Goal: Check status: Check status

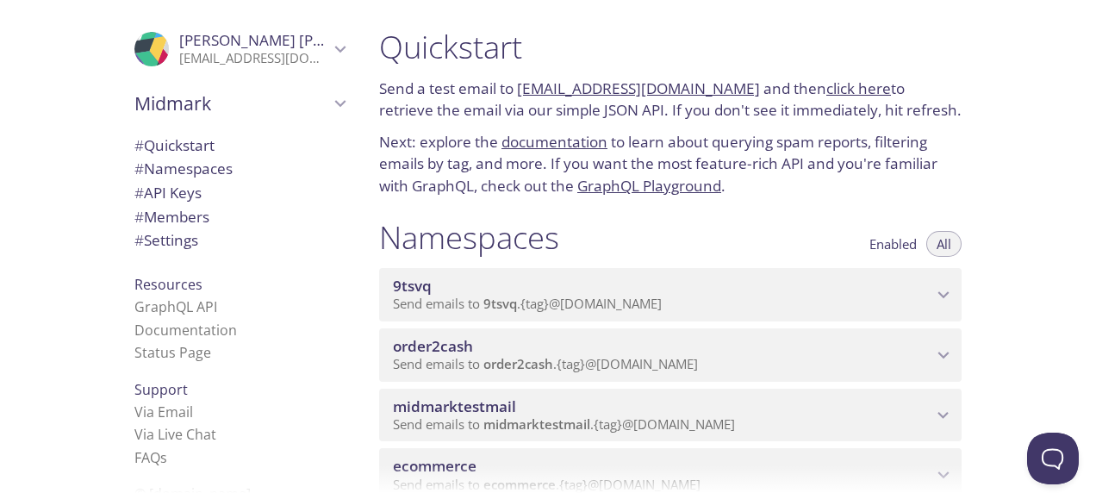
scroll to position [238, 0]
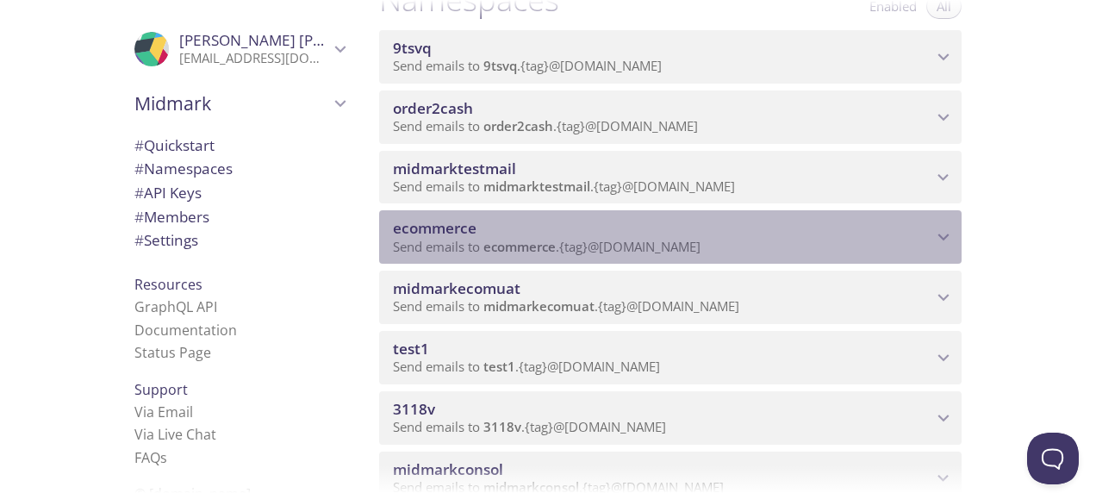
click at [522, 251] on span "ecommerce" at bounding box center [520, 246] width 72 height 17
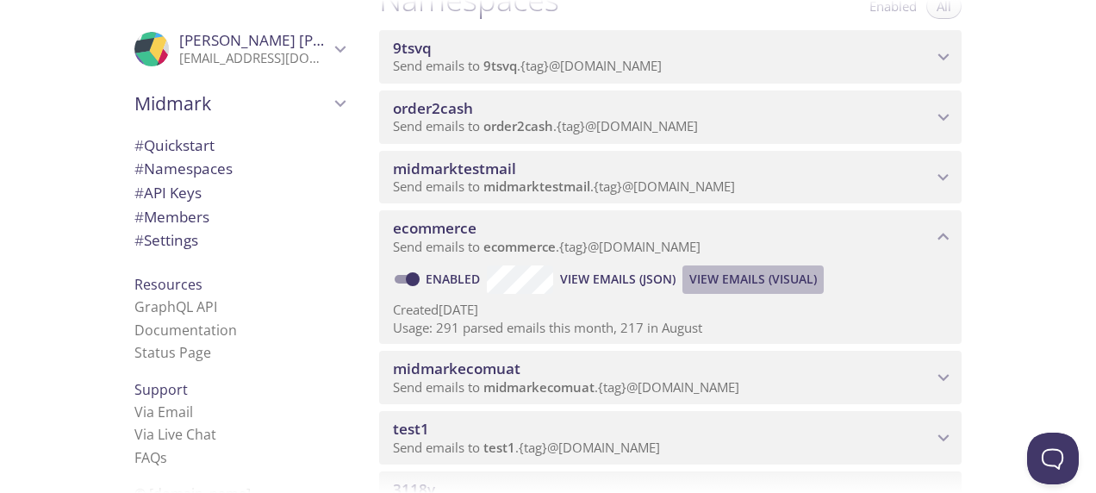
click at [741, 279] on span "View Emails (Visual)" at bounding box center [754, 279] width 128 height 21
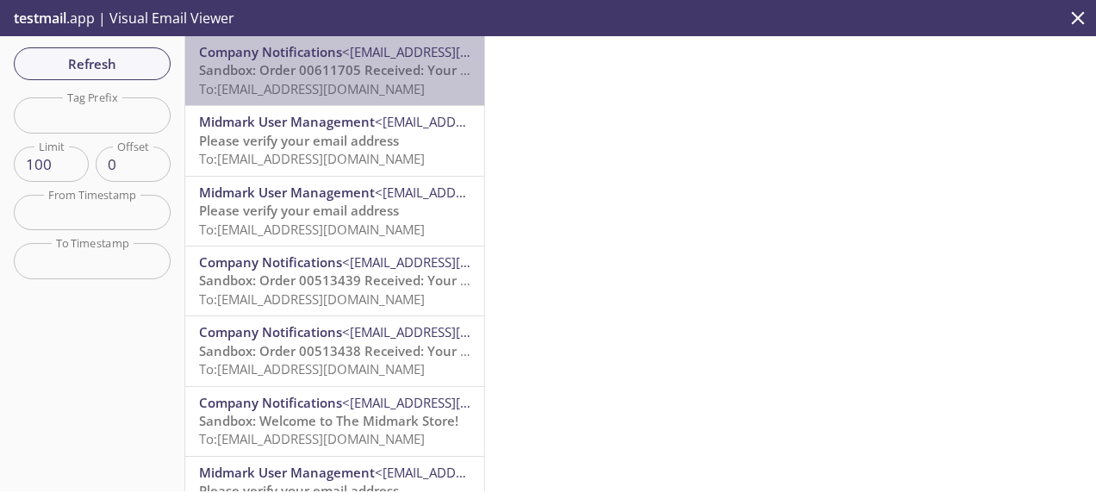
click at [385, 86] on span "To: [EMAIL_ADDRESS][DOMAIN_NAME]" at bounding box center [312, 88] width 226 height 17
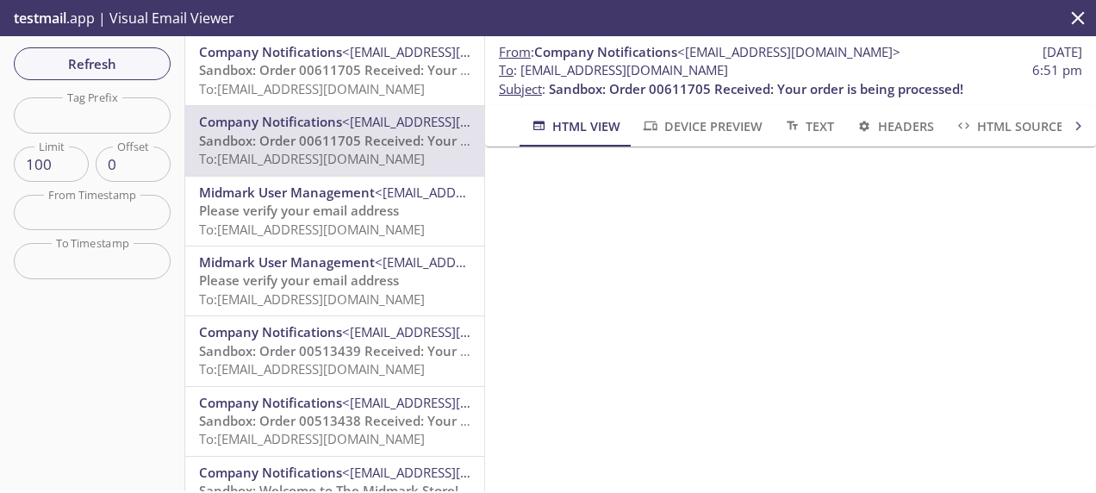
click at [340, 68] on span "Sandbox: Order 00611705 Received: Your order is being processed!" at bounding box center [406, 69] width 415 height 17
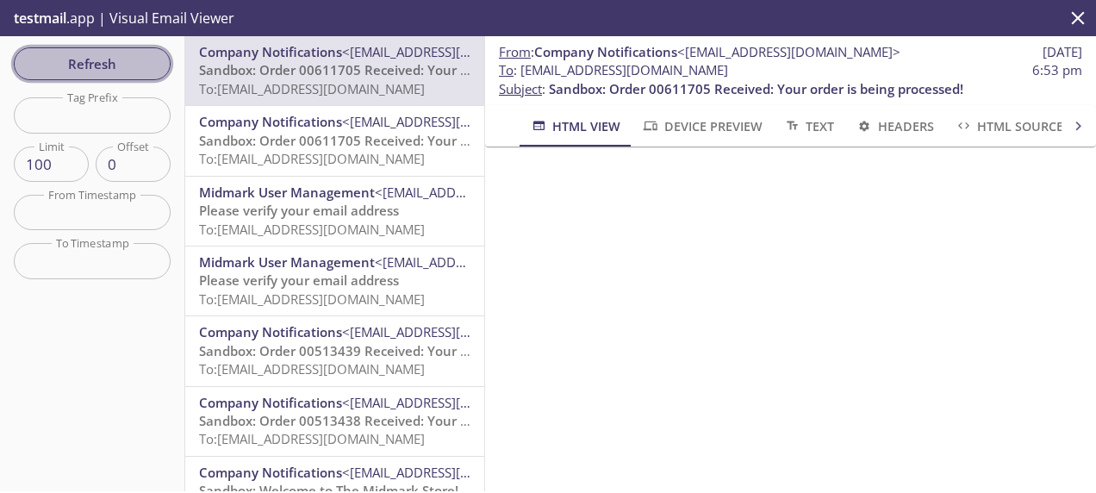
click at [97, 62] on span "Refresh" at bounding box center [92, 64] width 129 height 22
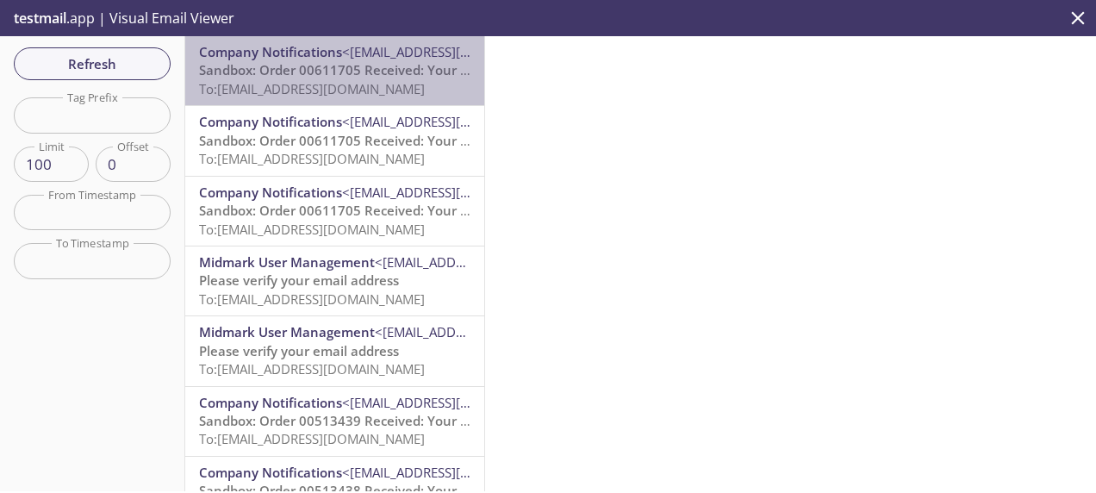
click at [381, 80] on span "To: [EMAIL_ADDRESS][DOMAIN_NAME]" at bounding box center [312, 88] width 226 height 17
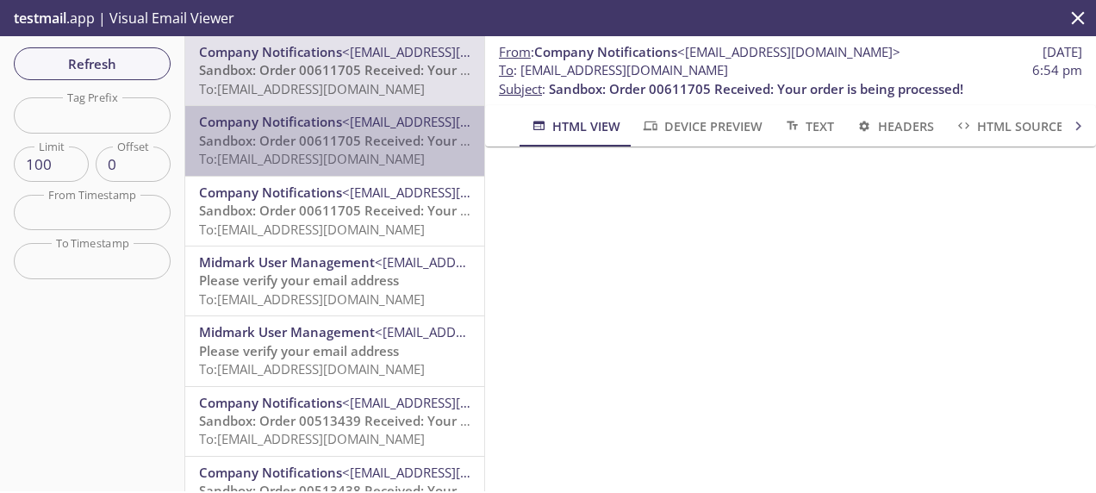
click at [364, 156] on span "To: [EMAIL_ADDRESS][DOMAIN_NAME]" at bounding box center [312, 158] width 226 height 17
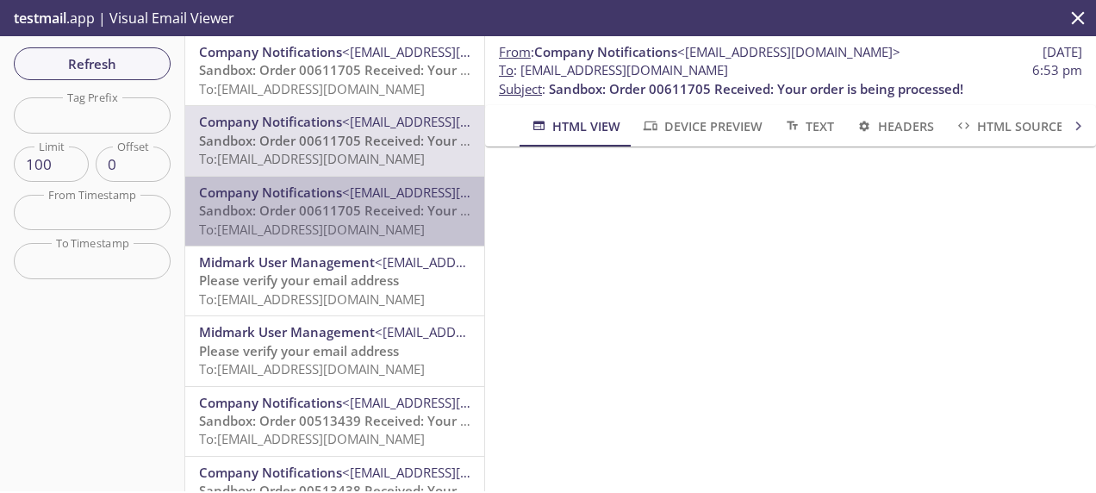
click at [353, 217] on span "Sandbox: Order 00611705 Received: Your order is being processed!" at bounding box center [406, 210] width 415 height 17
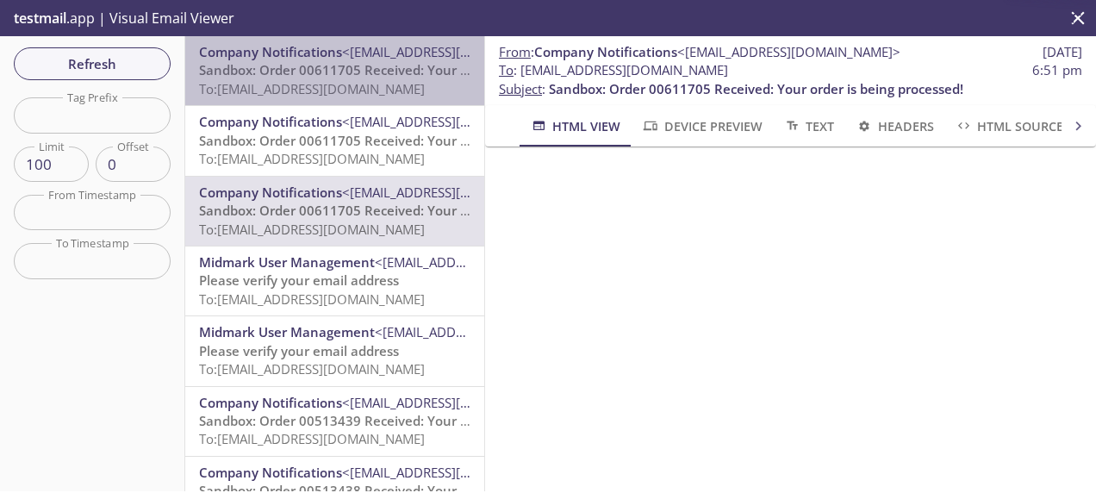
click at [367, 67] on span "Sandbox: Order 00611705 Received: Your order is being processed!" at bounding box center [406, 69] width 415 height 17
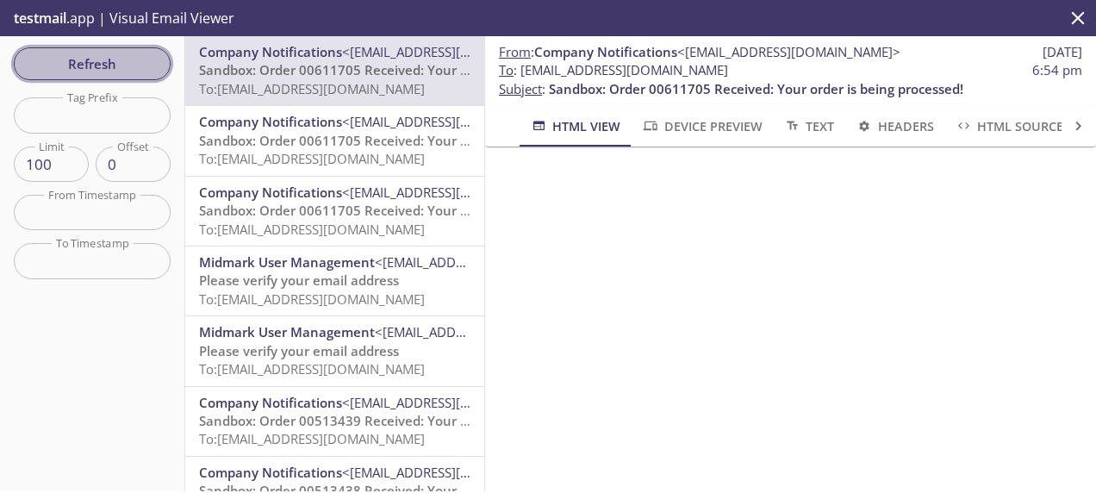
click at [114, 61] on span "Refresh" at bounding box center [92, 64] width 129 height 22
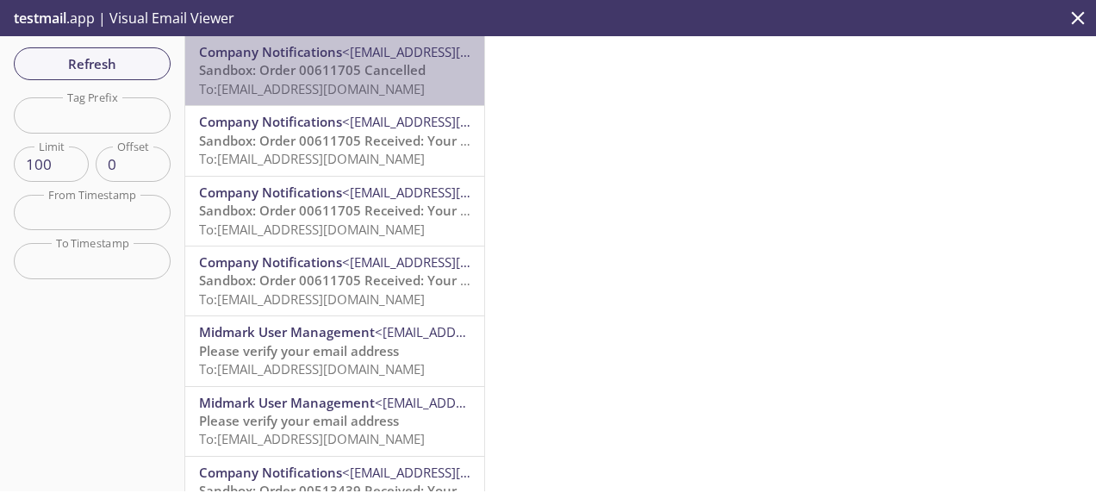
click at [388, 84] on span "To: [EMAIL_ADDRESS][DOMAIN_NAME]" at bounding box center [312, 88] width 226 height 17
